Goal: Transaction & Acquisition: Purchase product/service

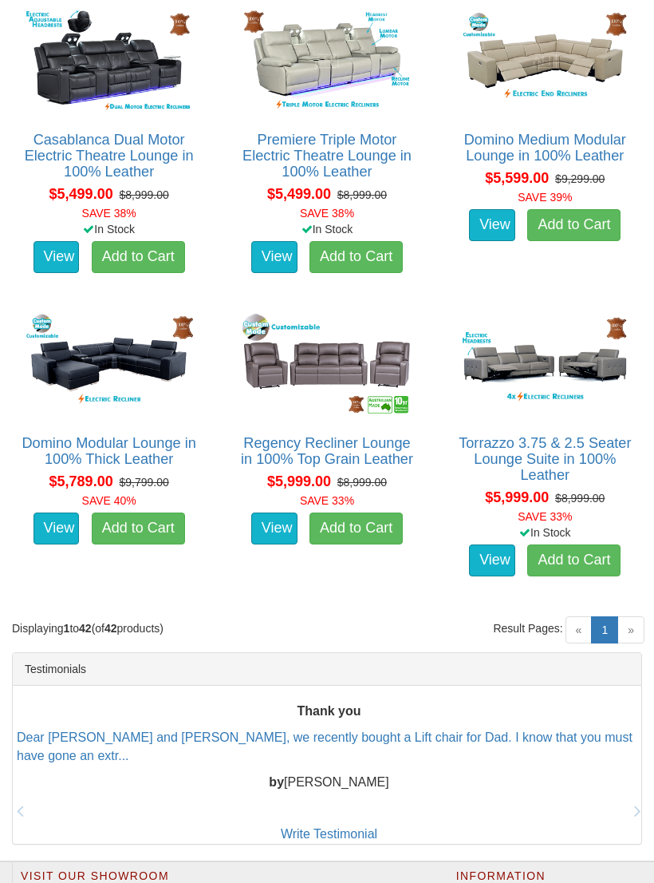
scroll to position [4510, 0]
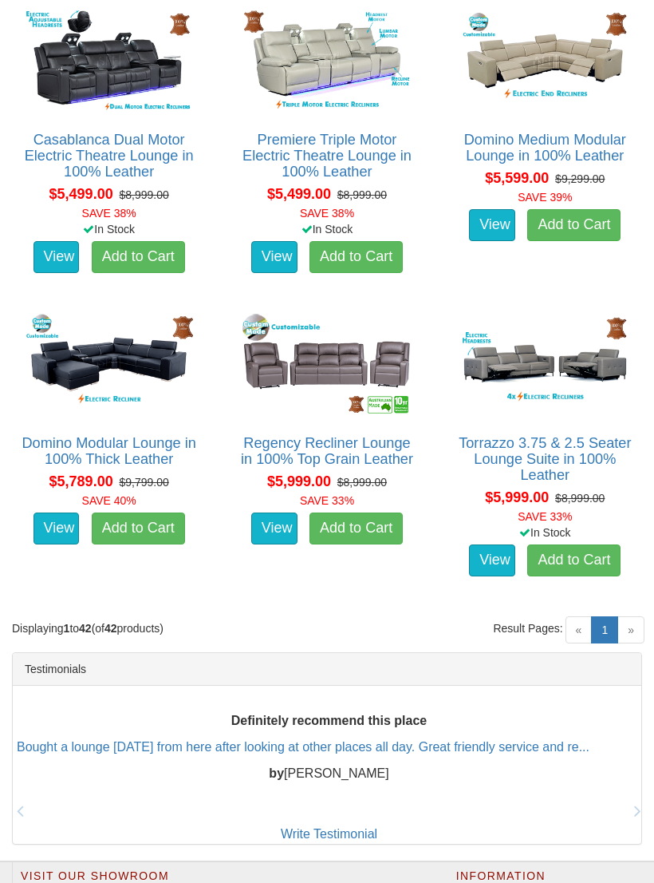
click at [372, 358] on img at bounding box center [327, 364] width 176 height 109
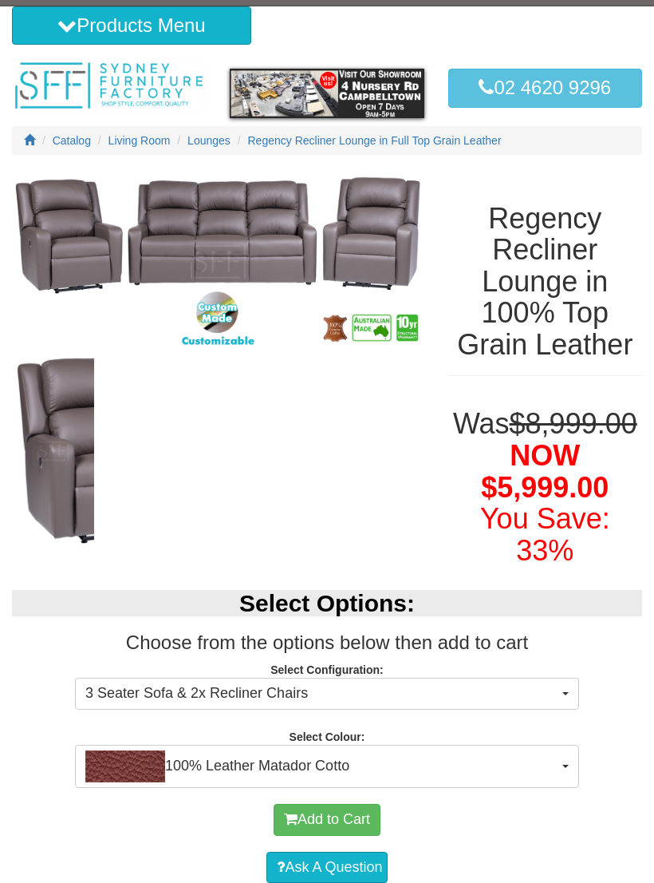
scroll to position [38, 0]
click at [574, 755] on button "100% Leather Matador Cotto" at bounding box center [327, 766] width 504 height 43
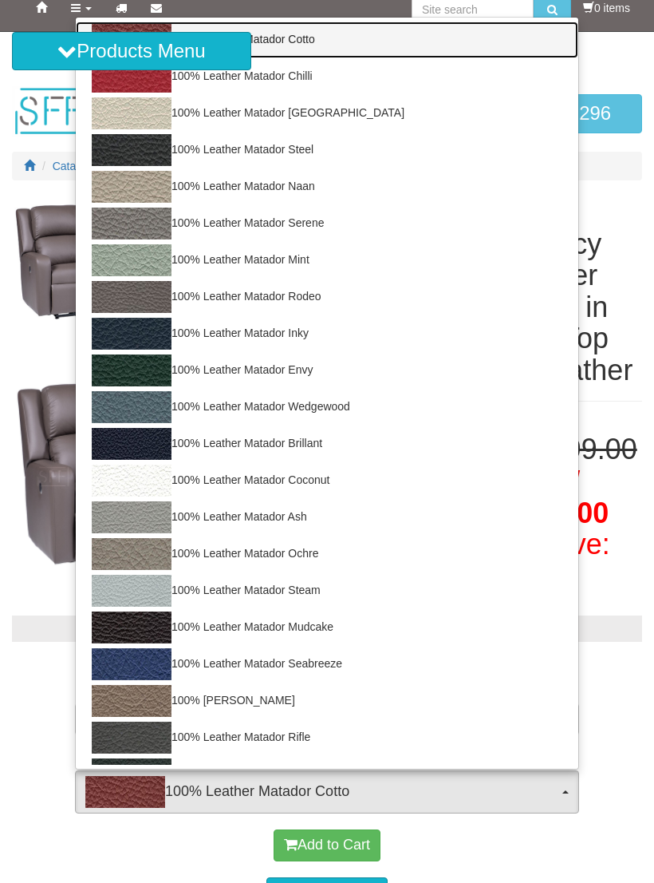
scroll to position [0, 0]
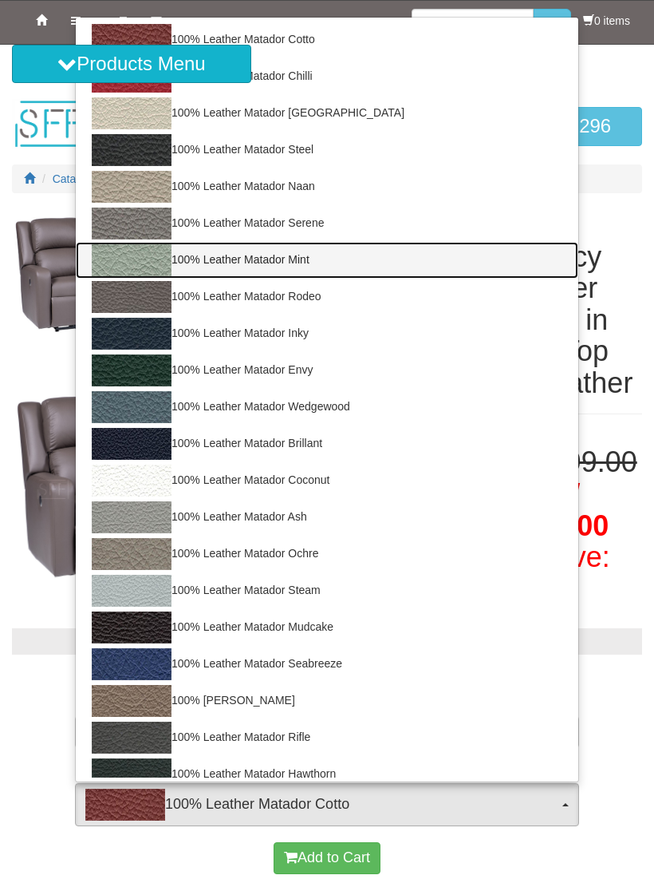
click at [157, 253] on img at bounding box center [132, 260] width 80 height 32
select select "1605"
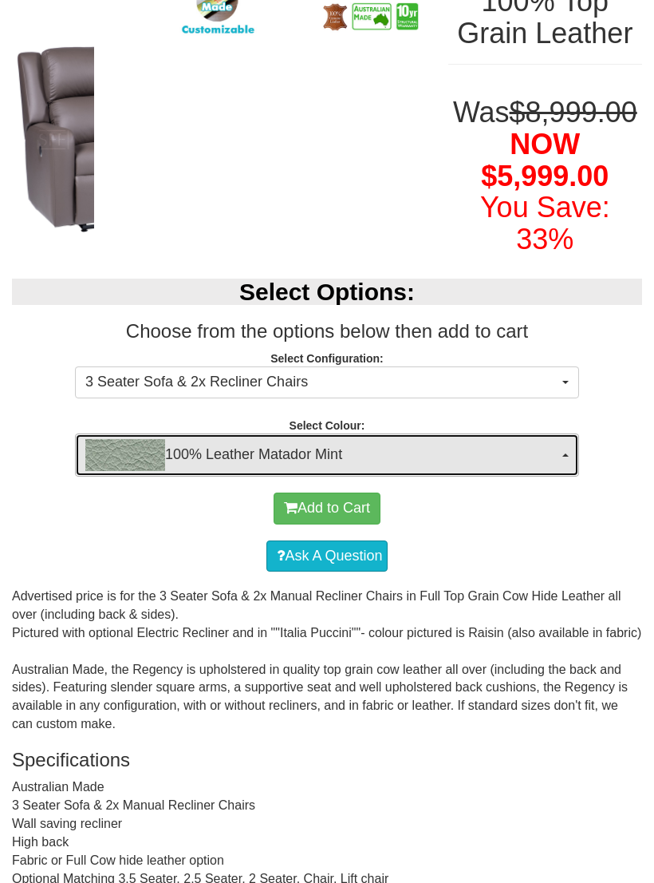
scroll to position [330, 0]
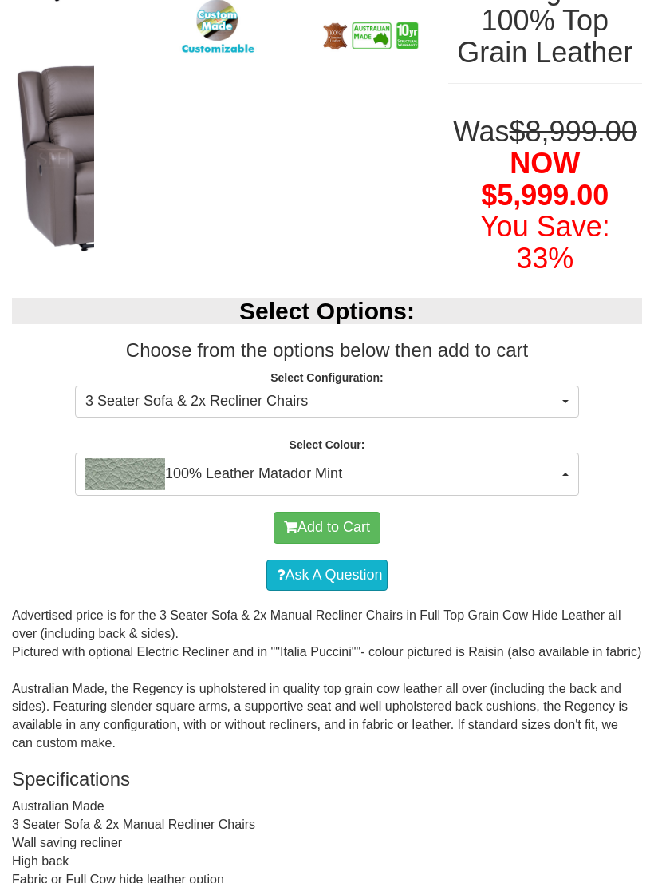
click at [566, 400] on span "button" at bounding box center [566, 401] width 6 height 3
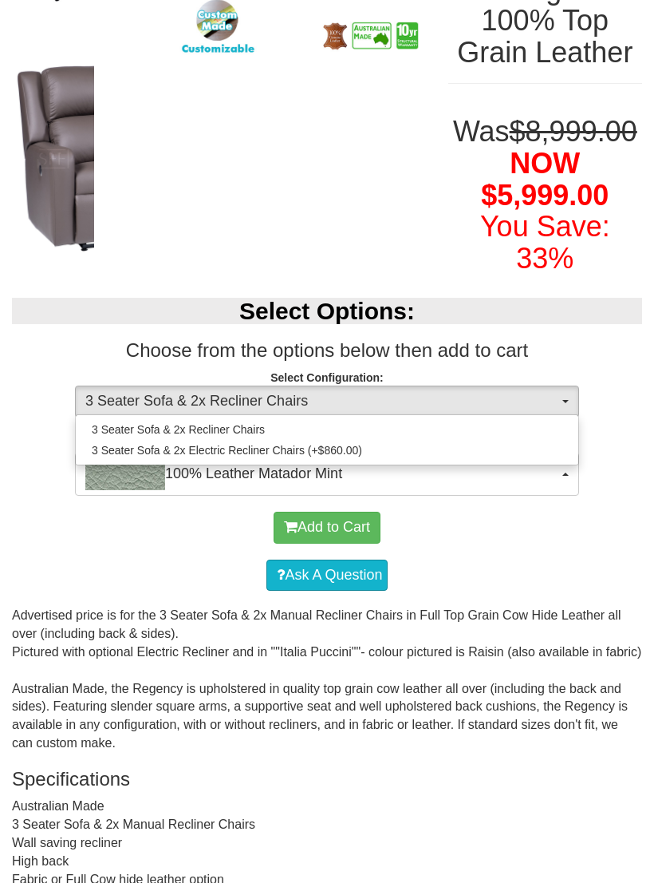
click at [565, 392] on div at bounding box center [327, 441] width 654 height 883
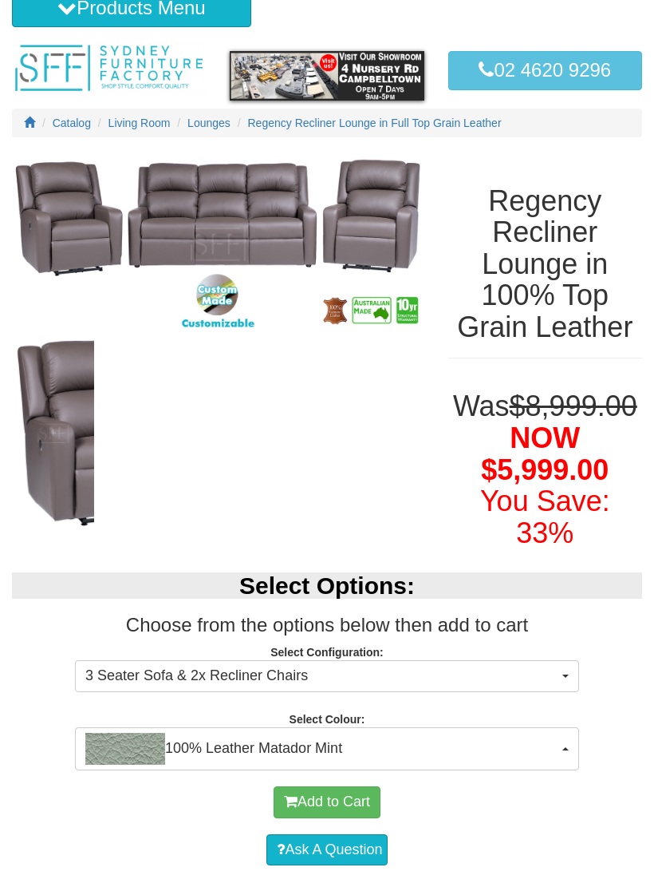
scroll to position [0, 0]
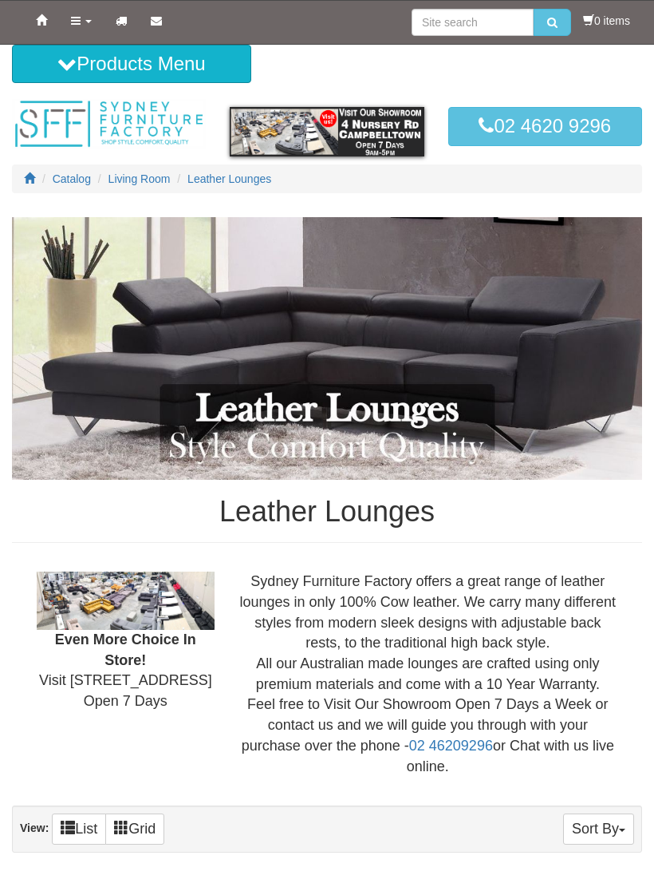
click at [232, 184] on span "Leather Lounges" at bounding box center [230, 178] width 84 height 13
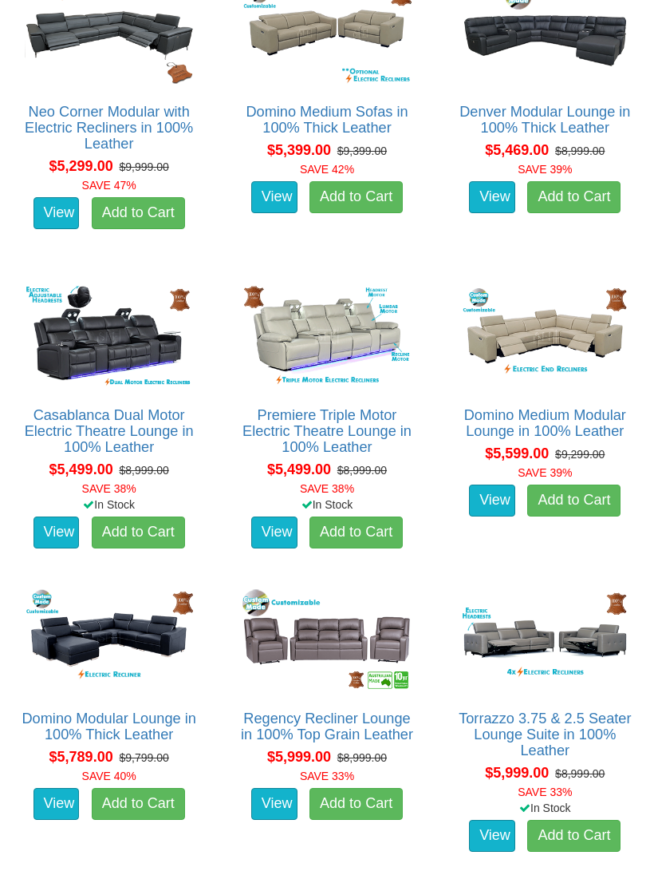
scroll to position [4232, 0]
